Goal: Task Accomplishment & Management: Use online tool/utility

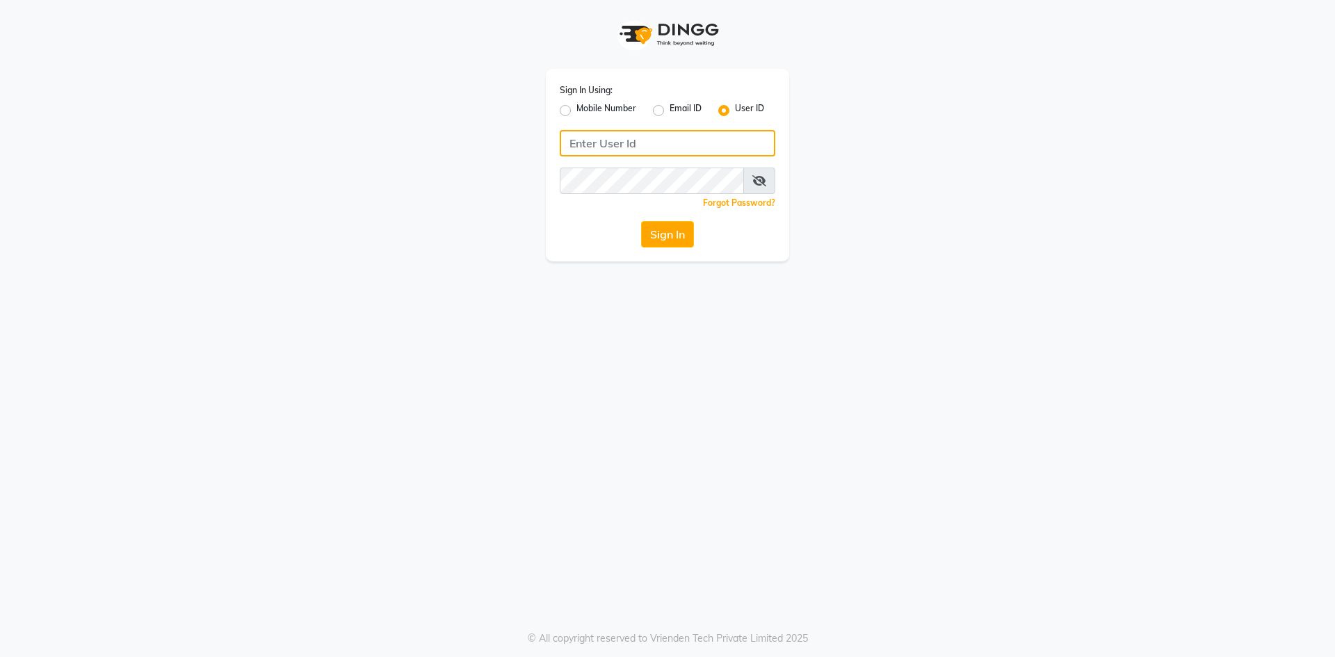
click at [589, 143] on input "Username" at bounding box center [668, 143] width 216 height 26
type input "e3814-01"
click at [641, 221] on button "Sign In" at bounding box center [667, 234] width 53 height 26
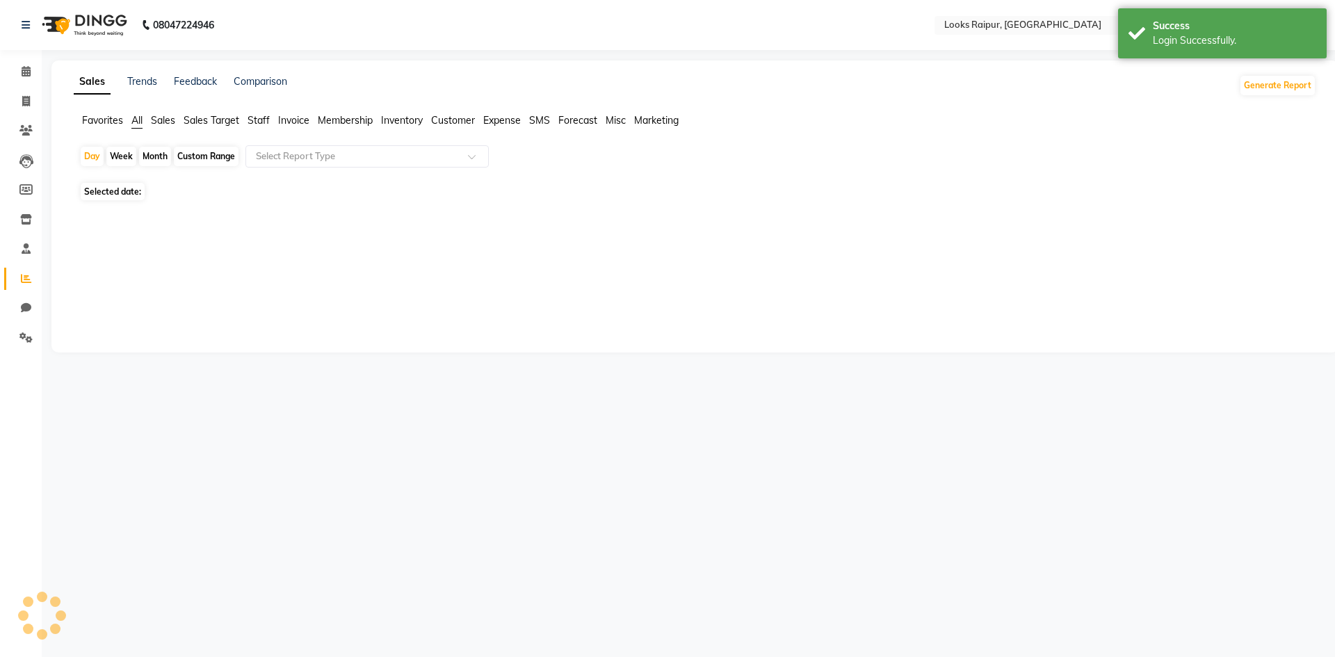
select select "en"
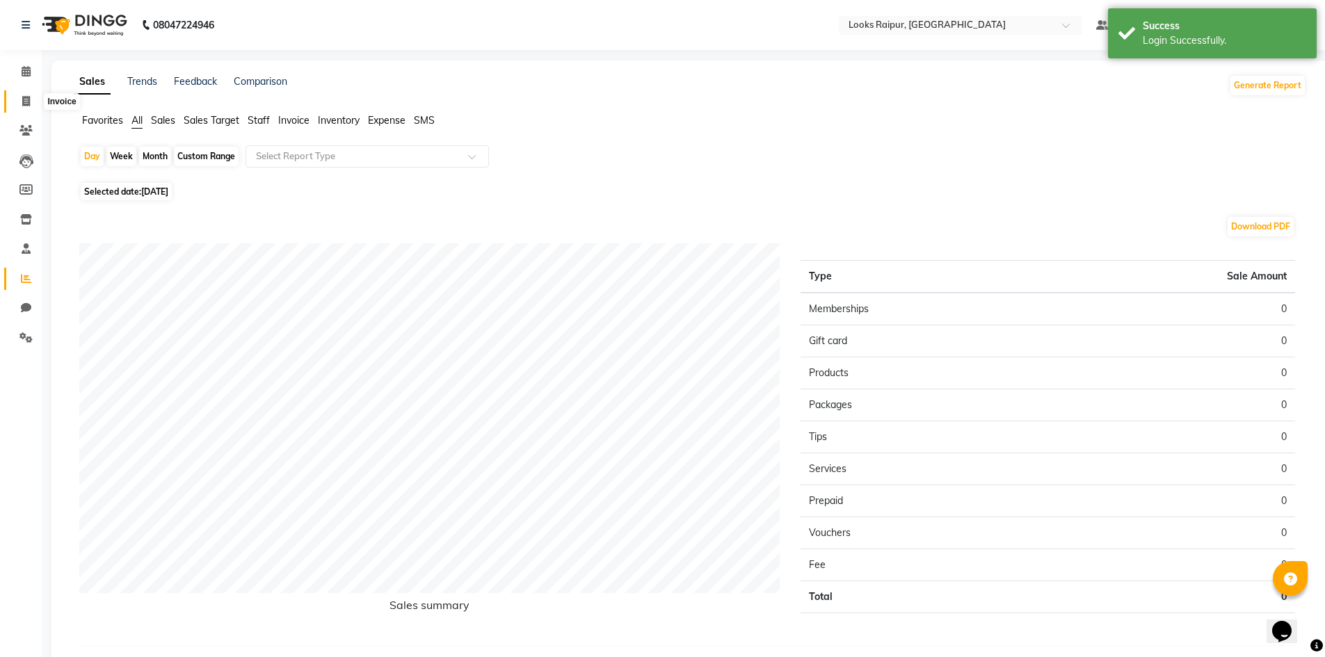
drag, startPoint x: 17, startPoint y: 99, endPoint x: 26, endPoint y: 88, distance: 14.8
click at [17, 99] on span at bounding box center [26, 102] width 24 height 16
select select "service"
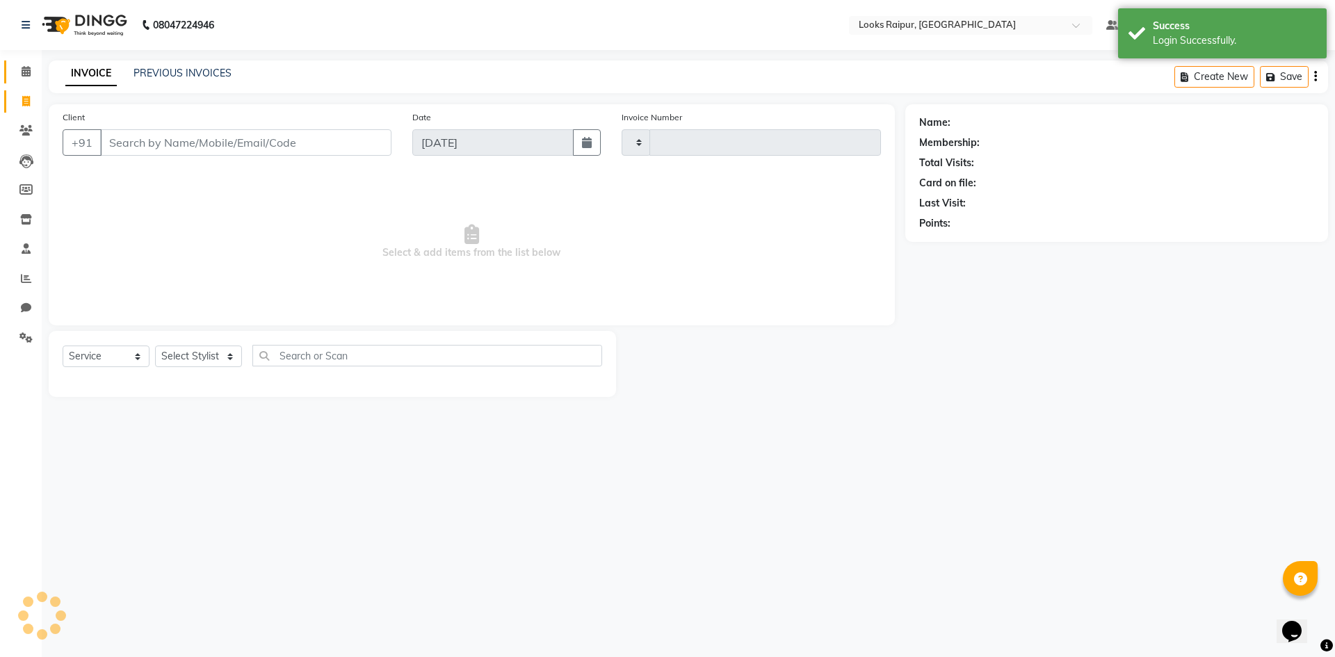
type input "0350"
select select "8606"
click at [29, 70] on icon at bounding box center [26, 71] width 9 height 10
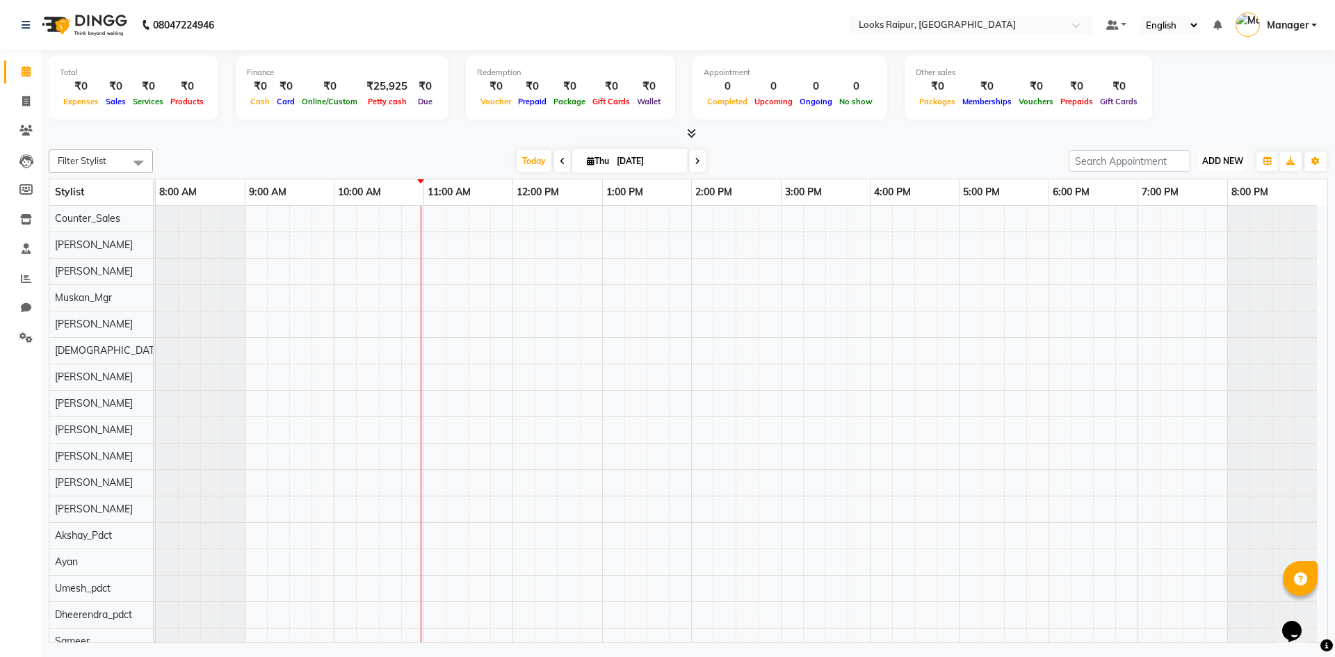
click at [1220, 161] on span "ADD NEW" at bounding box center [1222, 161] width 41 height 10
click at [1170, 220] on link "Add Expense" at bounding box center [1191, 224] width 110 height 18
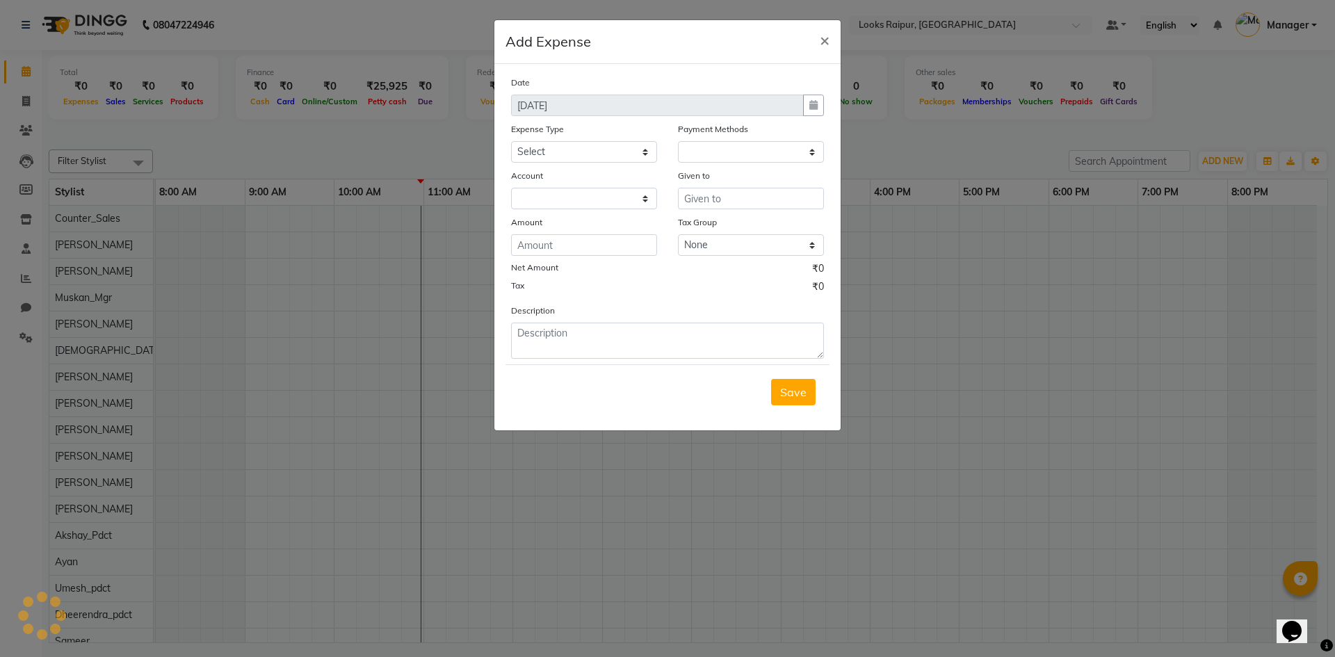
select select "1"
select select "7834"
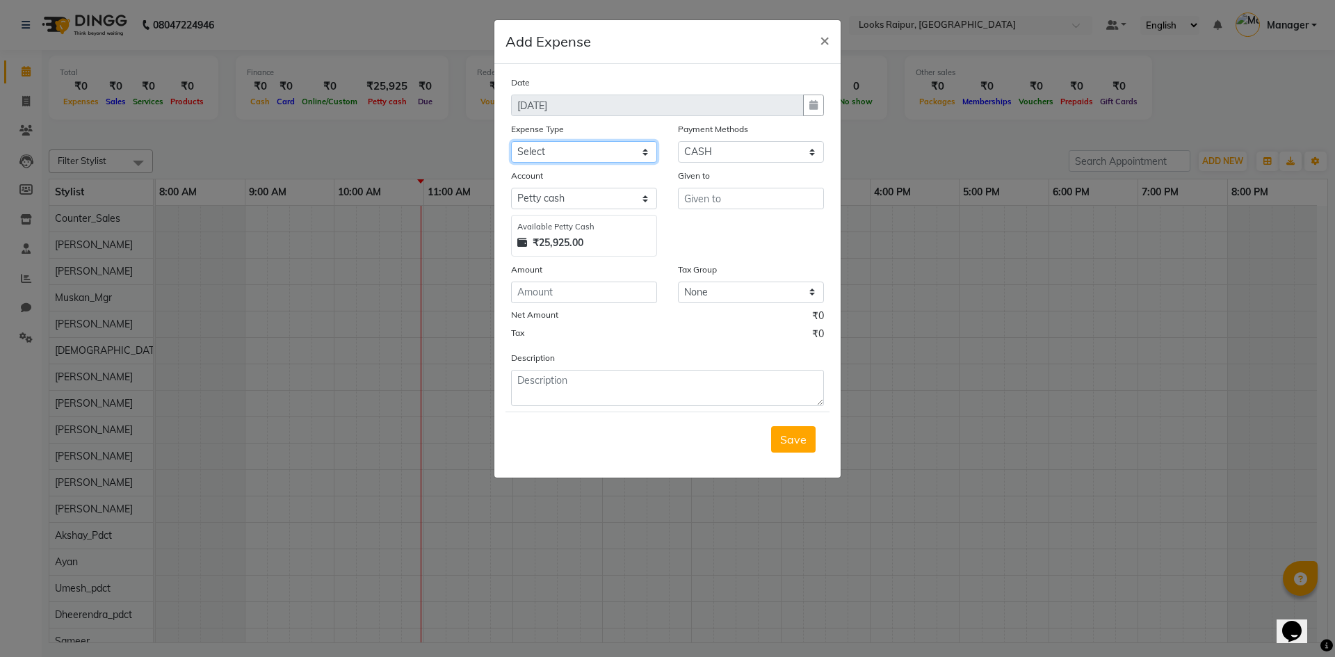
click at [570, 154] on select "Select Bank Deposit Blinkit Cash Handover CLIENT Client ordered food Client Ref…" at bounding box center [584, 152] width 146 height 22
select select "24472"
click at [511, 141] on select "Select Bank Deposit Blinkit Cash Handover CLIENT Client ordered food Client Ref…" at bounding box center [584, 152] width 146 height 22
click at [709, 204] on input "text" at bounding box center [751, 199] width 146 height 22
drag, startPoint x: 710, startPoint y: 227, endPoint x: 679, endPoint y: 220, distance: 32.1
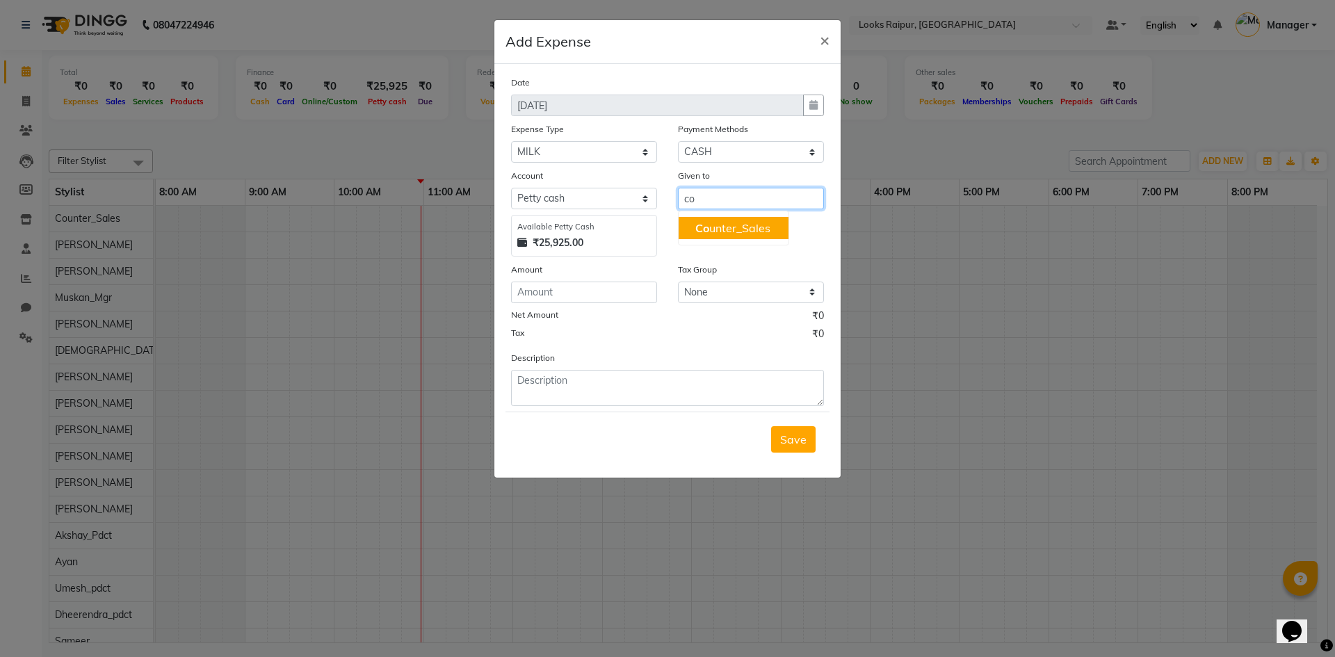
click at [708, 228] on ngb-highlight "Co unter_Sales" at bounding box center [732, 228] width 75 height 14
type input "Counter_Sales"
drag, startPoint x: 577, startPoint y: 287, endPoint x: 597, endPoint y: 287, distance: 19.5
click at [578, 287] on input "number" at bounding box center [584, 293] width 146 height 22
type input "136"
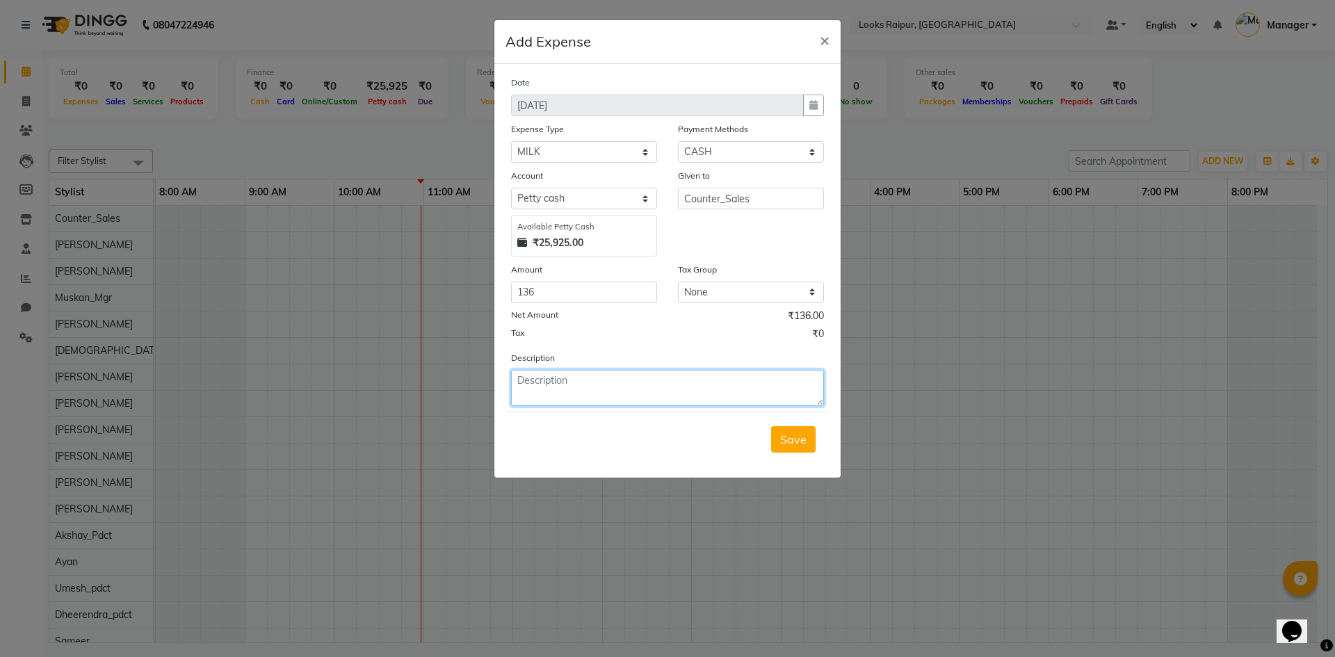
click at [591, 380] on textarea at bounding box center [667, 388] width 313 height 36
type textarea "milk for staff and clients"
click at [807, 435] on button "Save" at bounding box center [793, 439] width 45 height 26
